Goal: Transaction & Acquisition: Purchase product/service

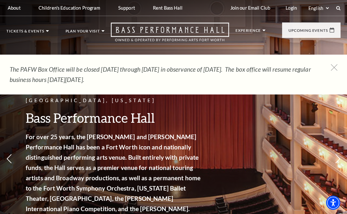
click at [277, 156] on div "Performing Arts Fort Worth Life of Pi Empty heading September 23-28, 2025 Learn…" at bounding box center [294, 127] width 73 height 139
click at [277, 162] on span "Learn More" at bounding box center [274, 162] width 33 height 8
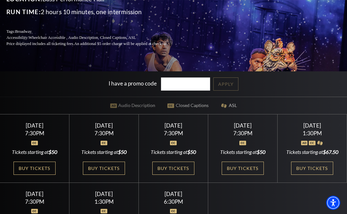
scroll to position [93, 0]
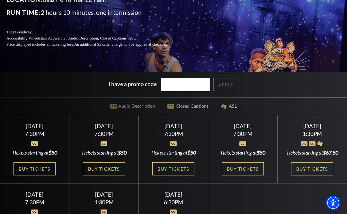
click at [310, 176] on link "Buy Tickets" at bounding box center [312, 168] width 42 height 13
click at [314, 176] on link "Buy Tickets" at bounding box center [312, 168] width 42 height 13
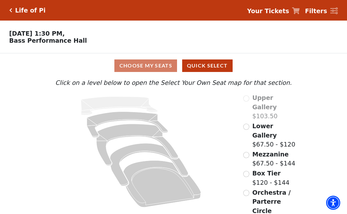
click at [267, 150] on label "Mezzanine $67.50 - $144" at bounding box center [273, 159] width 43 height 18
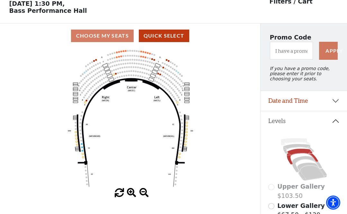
scroll to position [30, 0]
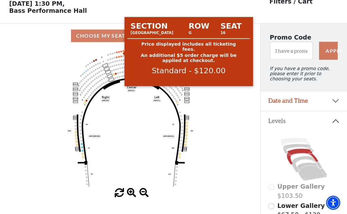
click at [121, 52] on circle at bounding box center [121, 51] width 2 height 2
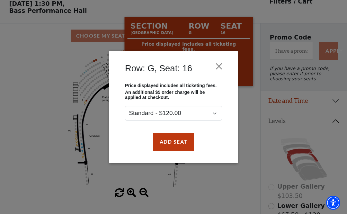
click at [215, 61] on button "Close" at bounding box center [219, 66] width 12 height 12
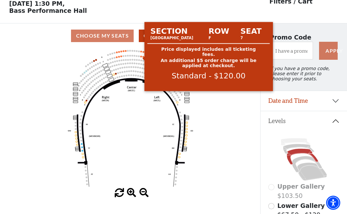
click at [141, 57] on circle at bounding box center [141, 57] width 2 height 2
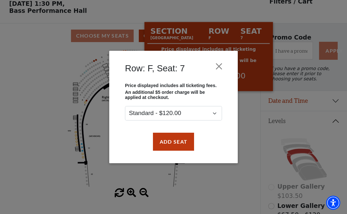
click at [222, 60] on button "Close" at bounding box center [219, 66] width 12 height 12
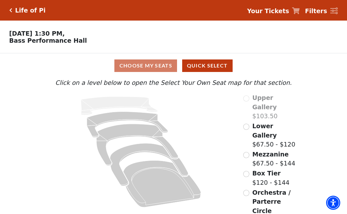
click at [268, 127] on span "Lower Gallery" at bounding box center [264, 130] width 24 height 16
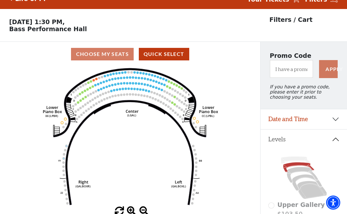
scroll to position [30, 0]
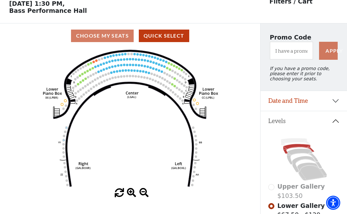
click at [128, 71] on circle at bounding box center [128, 70] width 2 height 2
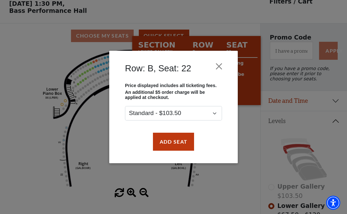
click at [217, 65] on button "Close" at bounding box center [219, 66] width 12 height 12
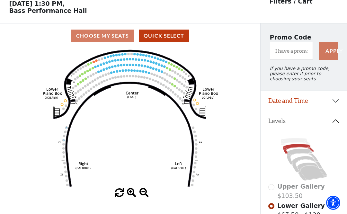
click at [117, 59] on icon "Right (GALBOXR) E D C B A E D C B A YY ZZ Left (GALBOXL) BB AA Center Lower Pia…" at bounding box center [130, 118] width 234 height 140
click at [127, 60] on circle at bounding box center [127, 59] width 2 height 2
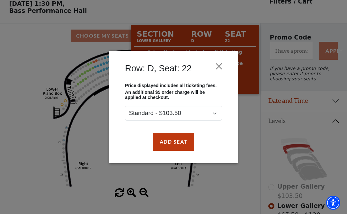
click at [221, 67] on button "Close" at bounding box center [219, 66] width 12 height 12
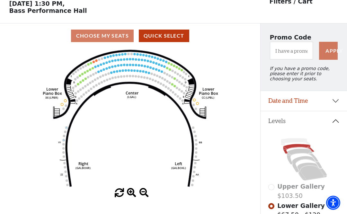
click at [149, 57] on circle at bounding box center [149, 56] width 2 height 2
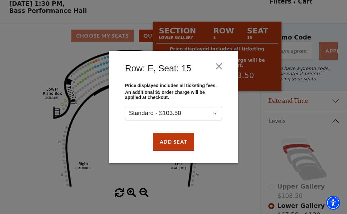
click at [218, 67] on button "Close" at bounding box center [219, 66] width 12 height 12
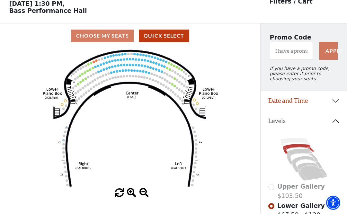
click at [131, 71] on circle at bounding box center [131, 70] width 2 height 2
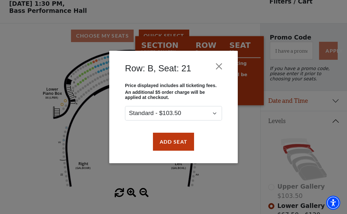
click at [217, 66] on button "Close" at bounding box center [219, 66] width 12 height 12
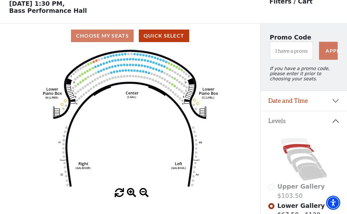
click at [169, 64] on circle at bounding box center [168, 63] width 2 height 2
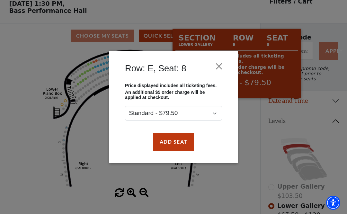
click at [216, 62] on button "Close" at bounding box center [219, 66] width 12 height 12
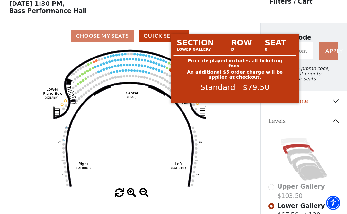
click at [168, 69] on circle at bounding box center [167, 68] width 2 height 2
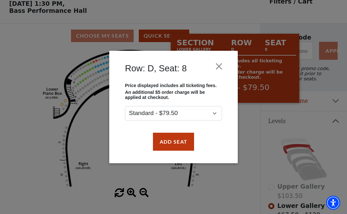
click at [219, 67] on button "Close" at bounding box center [219, 66] width 12 height 12
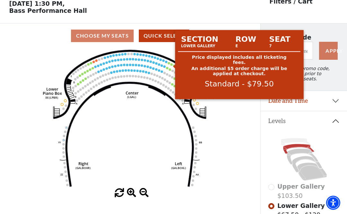
click at [172, 65] on circle at bounding box center [171, 64] width 2 height 2
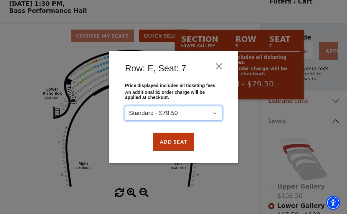
click at [214, 115] on select "Standard - $79.50" at bounding box center [173, 113] width 97 height 14
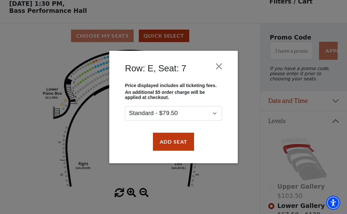
click at [210, 62] on div "Row: E, Seat: 7" at bounding box center [173, 70] width 109 height 26
click at [215, 68] on button "Close" at bounding box center [219, 66] width 12 height 12
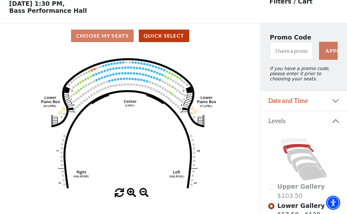
click at [163, 33] on button "Quick Select" at bounding box center [164, 36] width 50 height 13
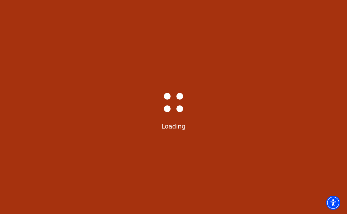
select select "6215"
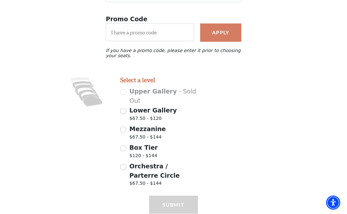
scroll to position [136, 0]
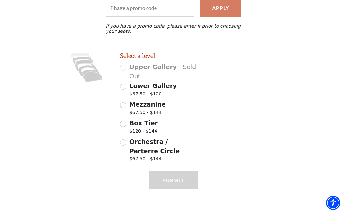
click at [142, 87] on span "Lower Gallery" at bounding box center [154, 85] width 48 height 7
click at [126, 87] on input "Lower Gallery $67.50 - $120" at bounding box center [123, 87] width 6 height 6
radio input "true"
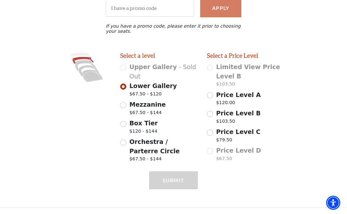
click at [145, 89] on span "Lower Gallery" at bounding box center [154, 85] width 48 height 7
click at [126, 89] on input "Lower Gallery $67.50 - $120" at bounding box center [123, 87] width 6 height 6
click at [146, 107] on span "Mezzanine" at bounding box center [148, 104] width 36 height 7
click at [126, 107] on input "Mezzanine $67.50 - $144" at bounding box center [123, 105] width 6 height 6
radio input "true"
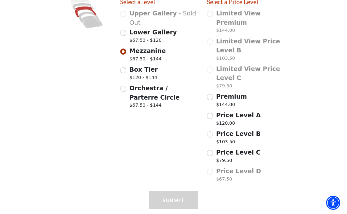
scroll to position [190, 0]
click at [235, 149] on span "Price Level C" at bounding box center [238, 152] width 44 height 7
click at [213, 150] on input "Price Level C $79.50" at bounding box center [210, 153] width 6 height 6
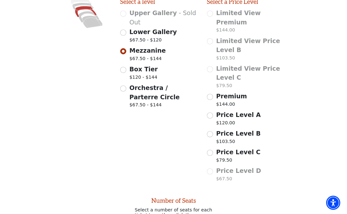
radio input "false"
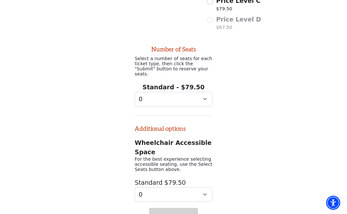
scroll to position [365, 0]
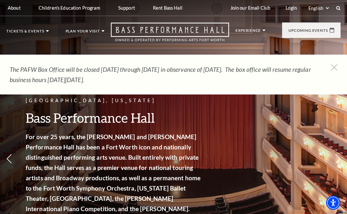
click at [336, 12] on div "Join our Email Club Login Select: English Español" at bounding box center [282, 8] width 115 height 16
click at [337, 11] on div "Join our Email Club Login Select: English Español" at bounding box center [282, 8] width 115 height 16
click at [337, 6] on use at bounding box center [339, 8] width 4 height 4
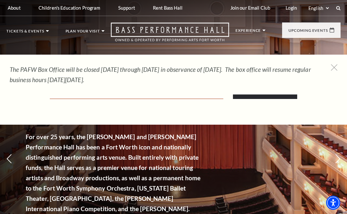
click at [81, 94] on input "Text field" at bounding box center [137, 92] width 174 height 13
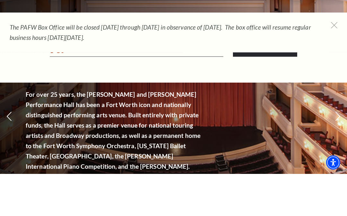
click at [337, 64] on icon at bounding box center [334, 67] width 6 height 6
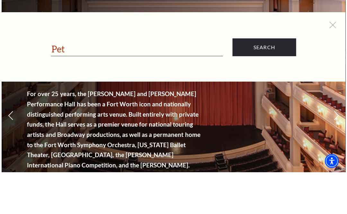
scroll to position [42, 0]
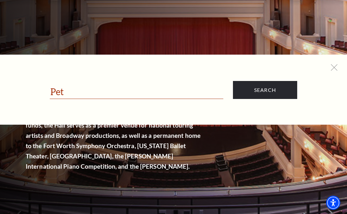
click at [86, 92] on input "Pet" at bounding box center [137, 92] width 174 height 13
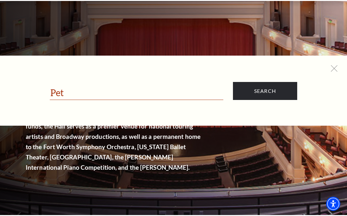
scroll to position [42, 0]
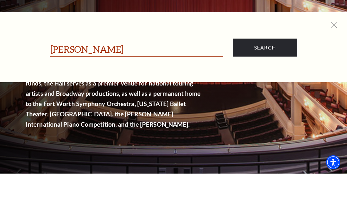
type input "[PERSON_NAME]"
click at [265, 81] on input "Search" at bounding box center [265, 90] width 64 height 18
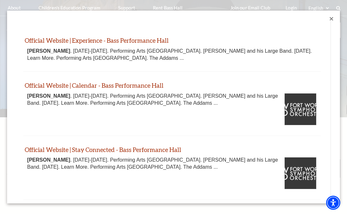
click at [105, 82] on link "Official Website | Calendar - Bass Performance Hall" at bounding box center [94, 85] width 139 height 7
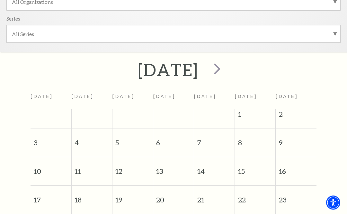
scroll to position [195, 0]
click at [226, 71] on span "next" at bounding box center [217, 69] width 18 height 18
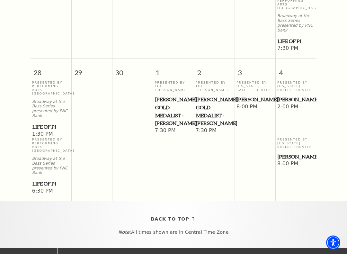
scroll to position [693, 0]
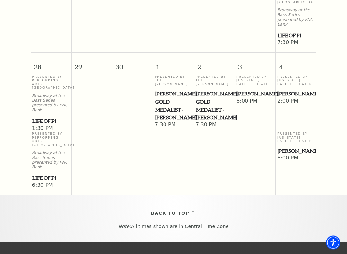
click at [285, 90] on span "[PERSON_NAME]" at bounding box center [296, 94] width 37 height 8
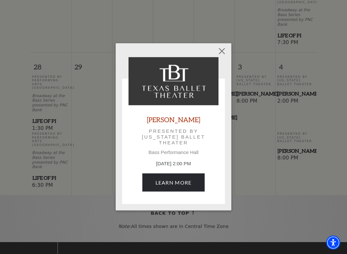
scroll to position [693, 0]
click at [175, 179] on link "Learn More" at bounding box center [173, 183] width 63 height 18
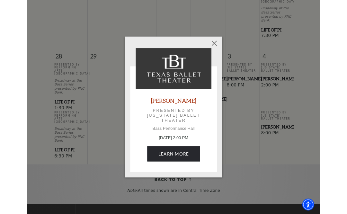
scroll to position [715, 0]
